Goal: Navigation & Orientation: Find specific page/section

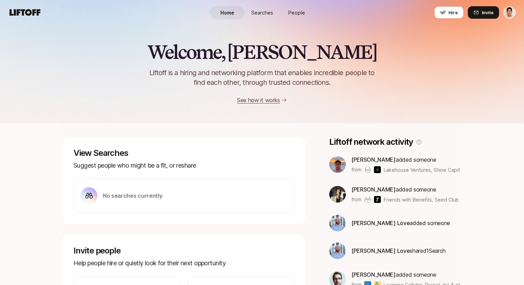
click at [299, 11] on span "People" at bounding box center [296, 12] width 17 height 7
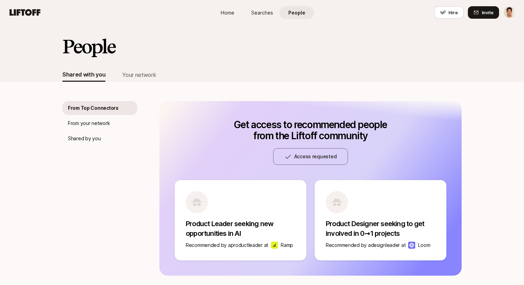
scroll to position [38, 0]
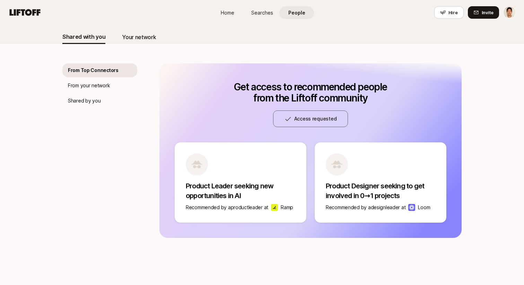
click at [146, 38] on div "Your network" at bounding box center [139, 37] width 34 height 9
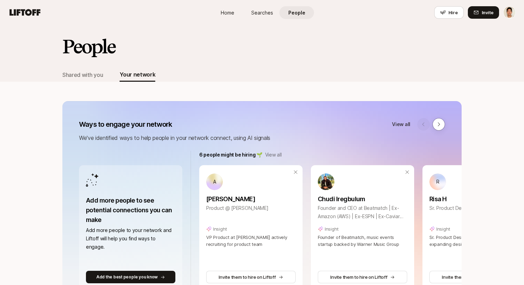
click at [260, 15] on span "Searches" at bounding box center [262, 12] width 22 height 7
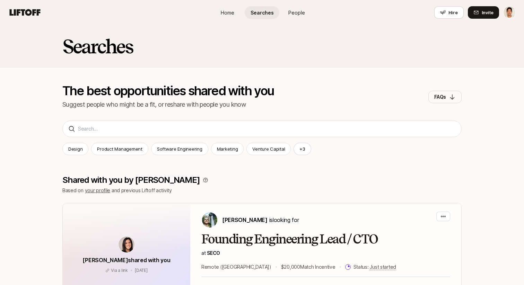
click at [288, 12] on link "People" at bounding box center [296, 12] width 35 height 13
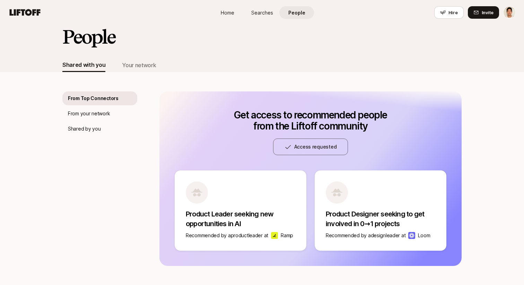
scroll to position [3, 0]
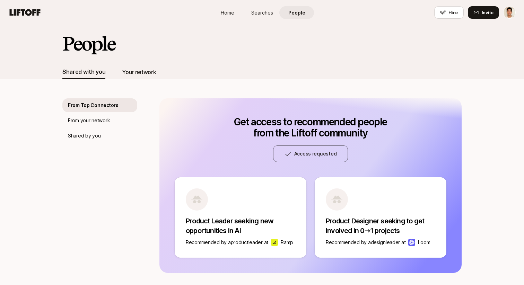
click at [131, 66] on div "Your network" at bounding box center [139, 72] width 34 height 14
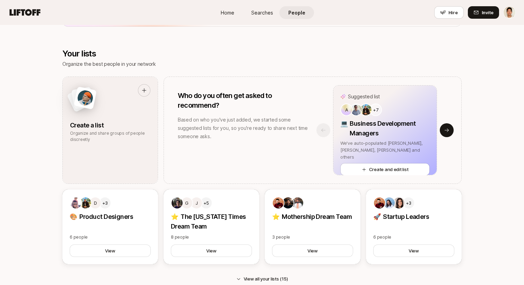
scroll to position [532, 0]
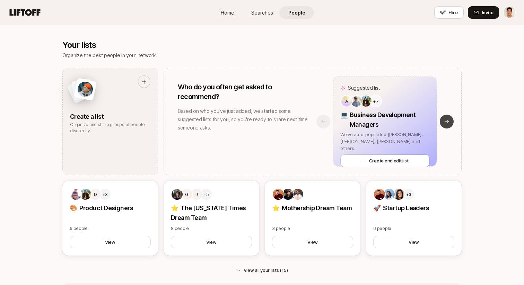
click at [445, 123] on icon at bounding box center [447, 122] width 6 height 6
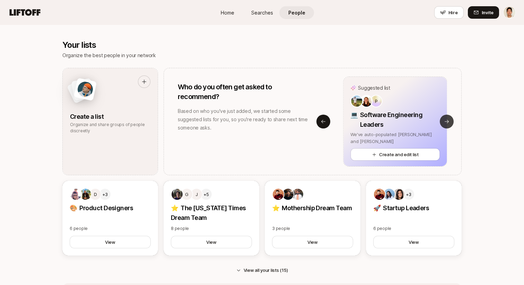
click at [445, 123] on icon at bounding box center [447, 122] width 6 height 6
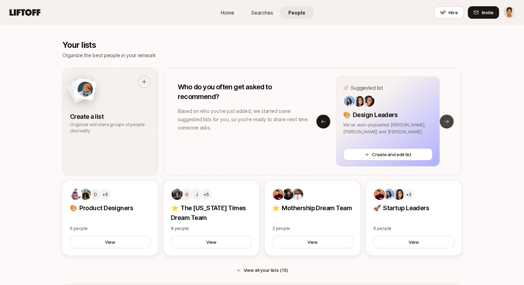
click at [445, 123] on icon at bounding box center [447, 122] width 6 height 6
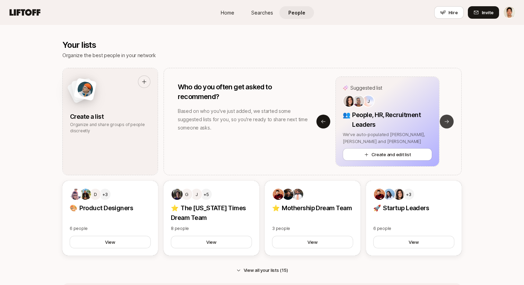
click at [445, 123] on icon at bounding box center [447, 122] width 6 height 6
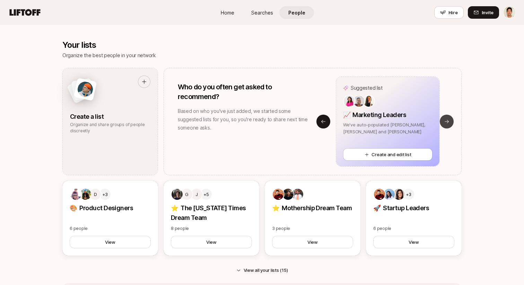
click at [445, 123] on icon at bounding box center [447, 122] width 6 height 6
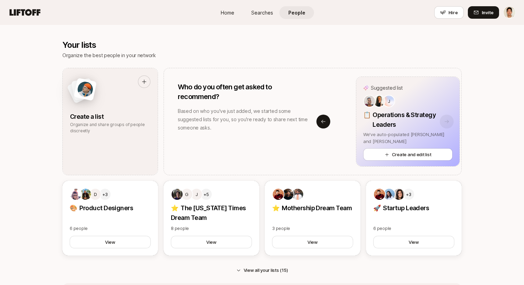
click at [445, 123] on div "Suggested list J 📋 Operations & Strategy Leaders We've auto-populated [PERSON_N…" at bounding box center [407, 122] width 152 height 90
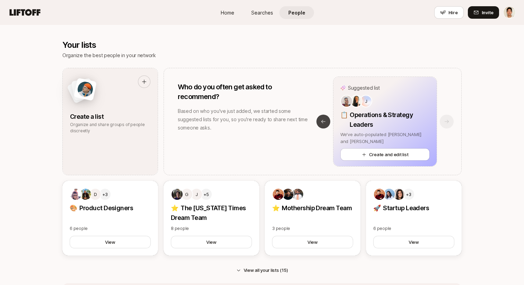
click at [322, 121] on icon at bounding box center [323, 121] width 4 height 3
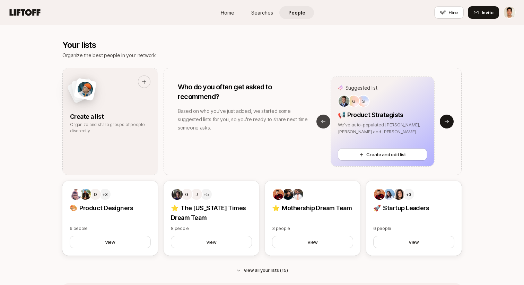
click at [322, 121] on icon at bounding box center [323, 121] width 4 height 3
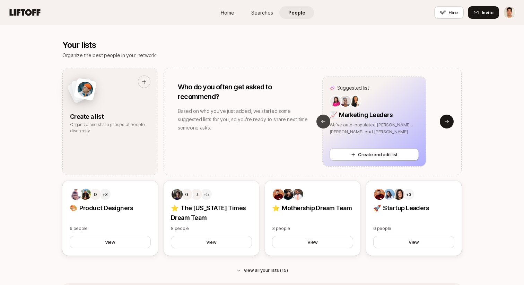
click at [322, 121] on icon at bounding box center [323, 121] width 4 height 3
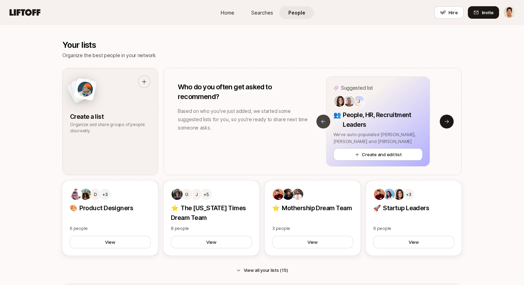
click at [322, 121] on icon at bounding box center [323, 121] width 4 height 3
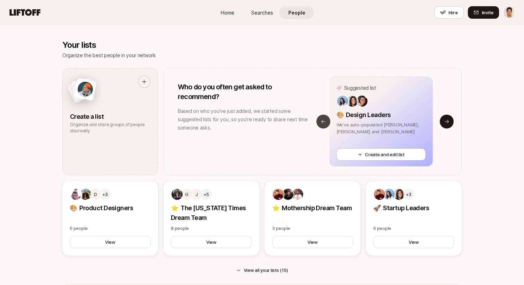
click at [322, 121] on icon at bounding box center [323, 121] width 4 height 3
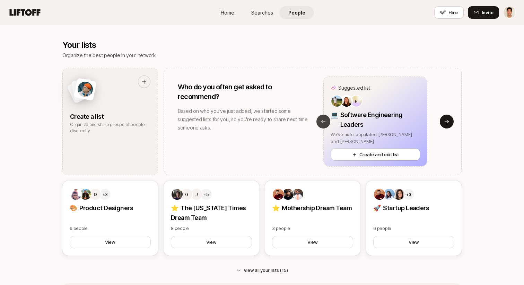
click at [322, 121] on icon at bounding box center [323, 121] width 4 height 3
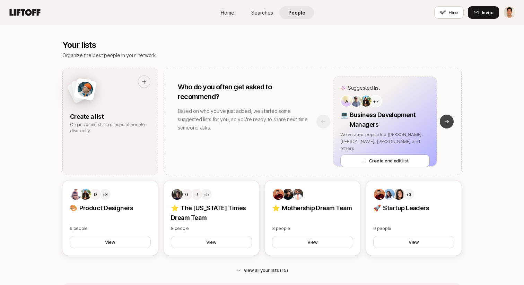
click at [444, 120] on icon at bounding box center [447, 122] width 6 height 6
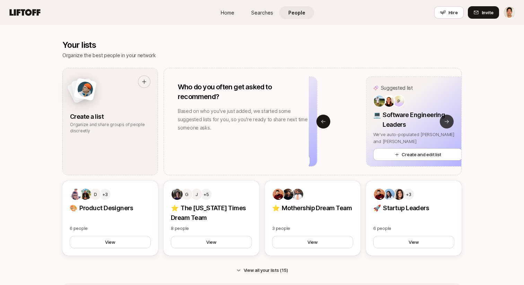
click at [444, 120] on icon at bounding box center [447, 122] width 6 height 6
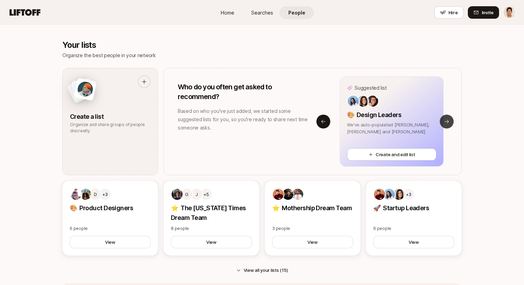
click at [444, 120] on icon at bounding box center [447, 122] width 6 height 6
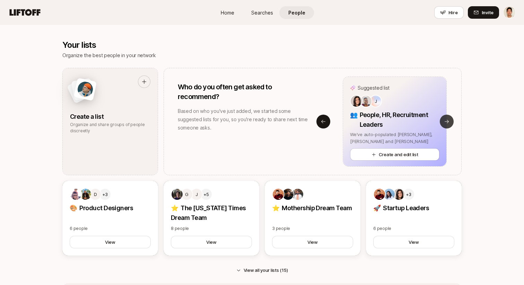
click at [444, 120] on icon at bounding box center [447, 122] width 6 height 6
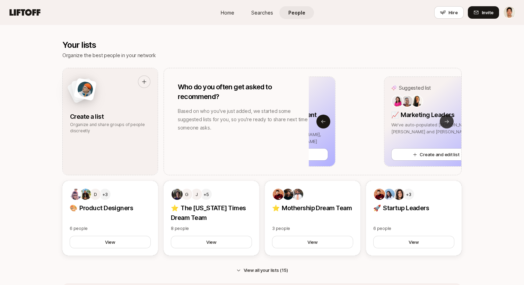
click at [444, 120] on icon at bounding box center [447, 122] width 6 height 6
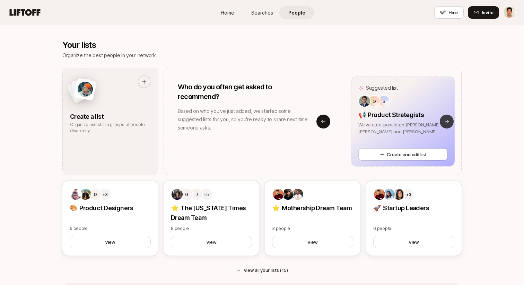
click at [444, 120] on icon at bounding box center [447, 122] width 6 height 6
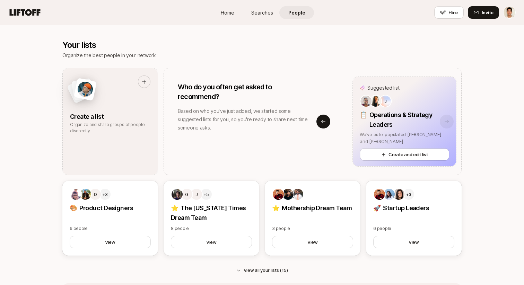
click at [444, 120] on div "Suggested list J 📋 Operations & Strategy Leaders We've auto-populated [PERSON_N…" at bounding box center [404, 121] width 103 height 89
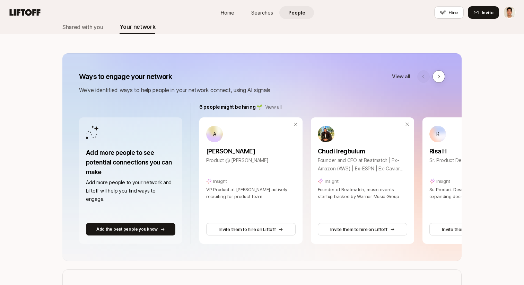
scroll to position [0, 0]
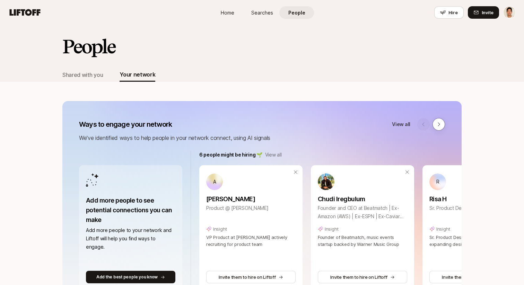
click at [226, 10] on span "Home" at bounding box center [228, 12] width 14 height 7
